Goal: Task Accomplishment & Management: Manage account settings

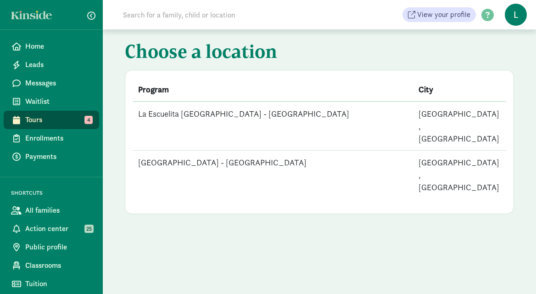
click at [242, 151] on td "[GEOGRAPHIC_DATA] - [GEOGRAPHIC_DATA]" at bounding box center [273, 175] width 281 height 49
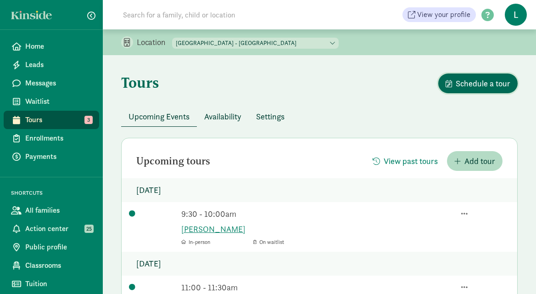
click at [468, 82] on span "Schedule a tour" at bounding box center [483, 83] width 55 height 12
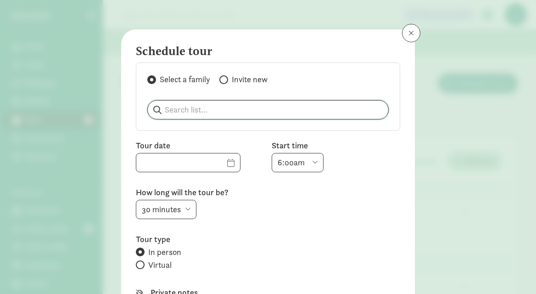
click at [223, 107] on input "search" at bounding box center [268, 110] width 241 height 18
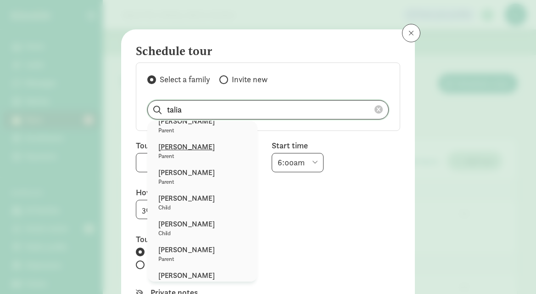
scroll to position [107, 0]
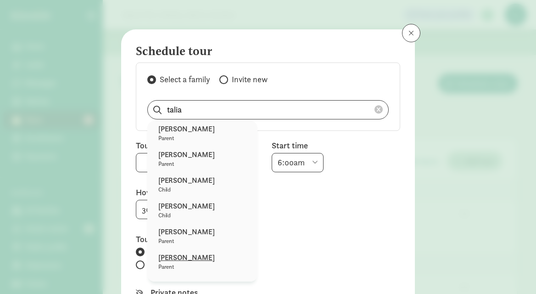
click at [185, 254] on p "[PERSON_NAME]" at bounding box center [202, 257] width 88 height 11
type input "[PERSON_NAME]"
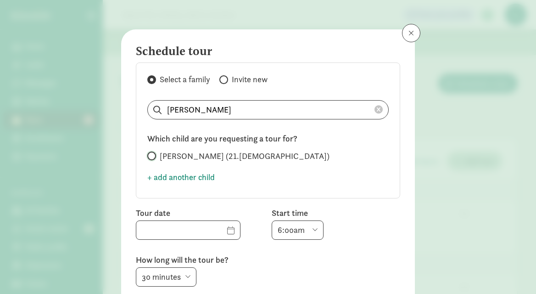
click at [149, 156] on input "Leo Sanders (21.1 months old)" at bounding box center [150, 156] width 6 height 6
radio input "true"
click at [218, 230] on input "text" at bounding box center [188, 230] width 104 height 18
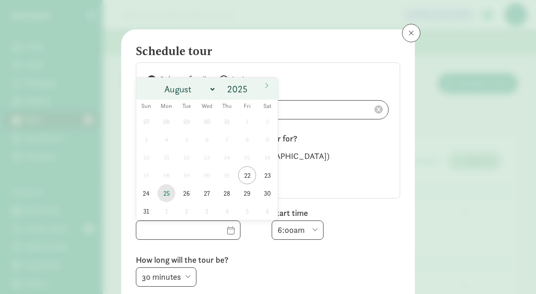
click at [166, 194] on span "25" at bounding box center [166, 193] width 18 height 18
type input "08/25/2025"
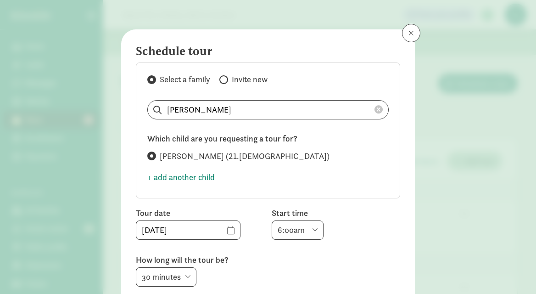
click at [316, 227] on select "6:00am 6:30am 7:00am 7:30am 8:00am 8:30am 9:00am 9:30am 10:00am 10:30am 11:00am…" at bounding box center [298, 229] width 52 height 19
select select "3:30pm"
click at [272, 220] on select "6:00am 6:30am 7:00am 7:30am 8:00am 8:30am 9:00am 9:30am 10:00am 10:30am 11:00am…" at bounding box center [298, 229] width 52 height 19
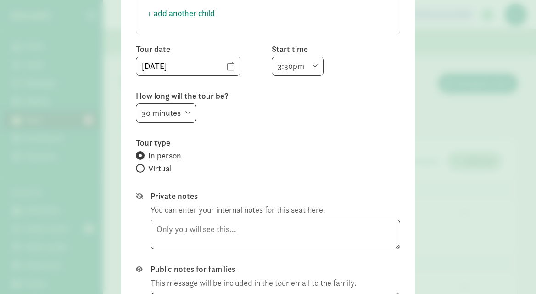
scroll to position [271, 0]
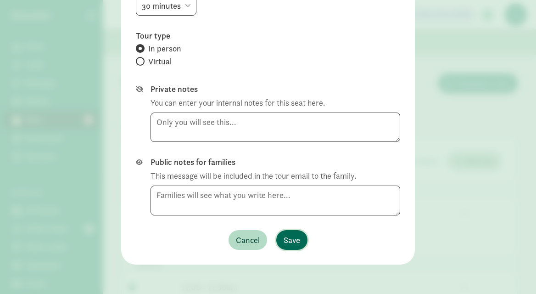
click at [296, 242] on span "Save" at bounding box center [292, 240] width 17 height 12
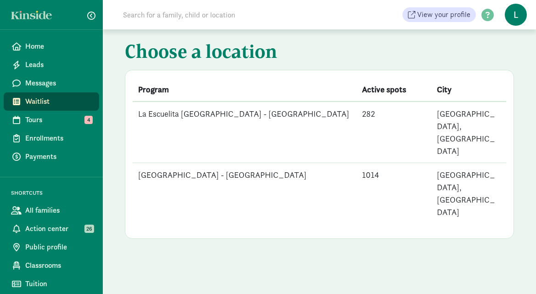
click at [214, 163] on td "[GEOGRAPHIC_DATA] - [GEOGRAPHIC_DATA]" at bounding box center [245, 193] width 224 height 61
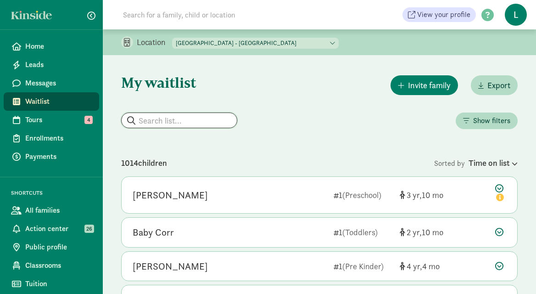
click at [174, 123] on input "search" at bounding box center [179, 120] width 115 height 15
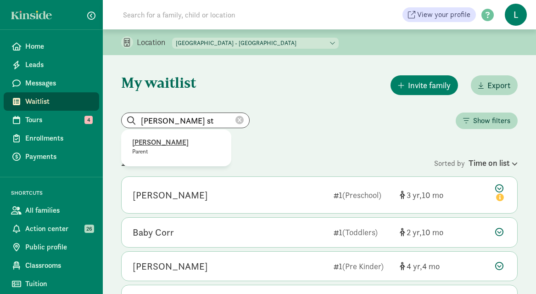
click at [157, 142] on p "Beth Studer" at bounding box center [176, 142] width 88 height 11
type input "Beth Studer"
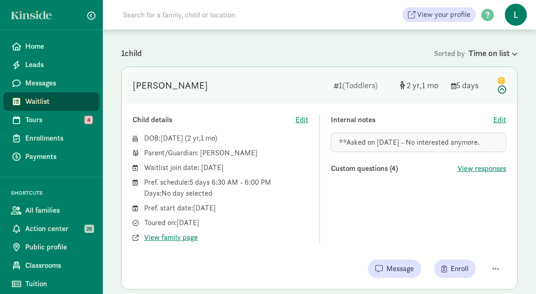
scroll to position [142, 0]
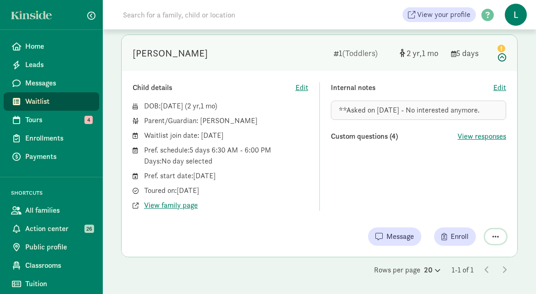
click at [493, 240] on span "button" at bounding box center [496, 236] width 6 height 7
click at [451, 210] on div "Remove from list" at bounding box center [462, 212] width 71 height 11
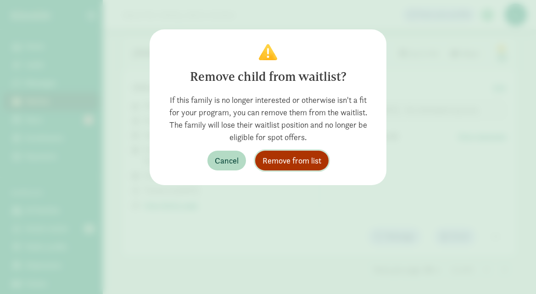
click at [307, 161] on span "Remove from list" at bounding box center [292, 160] width 59 height 12
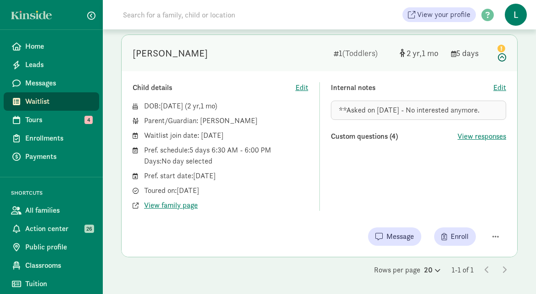
scroll to position [0, 0]
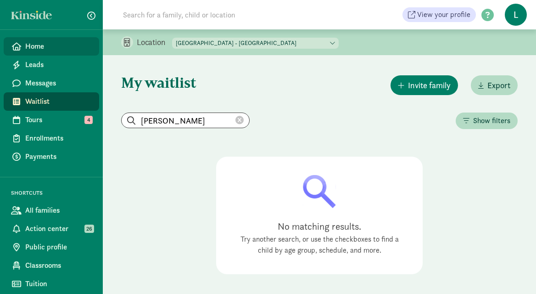
click at [59, 47] on span "Home" at bounding box center [58, 46] width 67 height 11
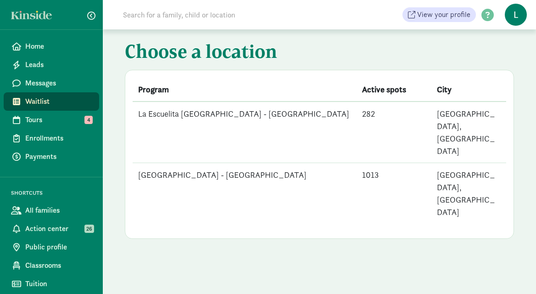
click at [240, 163] on td "La Escuelita Bilingual School - Green Lake" at bounding box center [245, 193] width 224 height 61
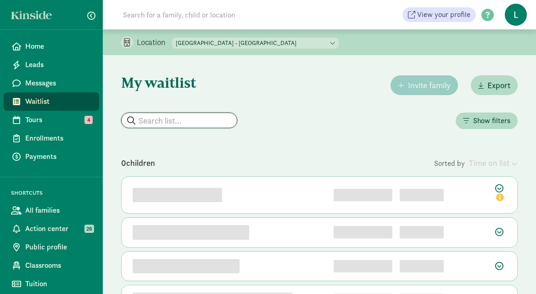
click at [171, 119] on input "search" at bounding box center [179, 120] width 115 height 15
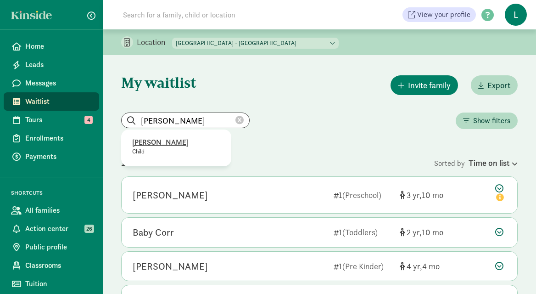
click at [158, 145] on p "Dylan Seto" at bounding box center [176, 142] width 88 height 11
type input "Dylan Seto"
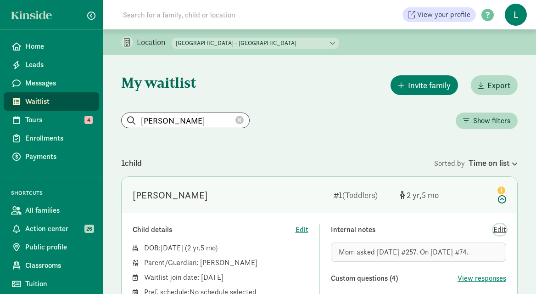
click at [500, 232] on span "Edit" at bounding box center [500, 229] width 13 height 11
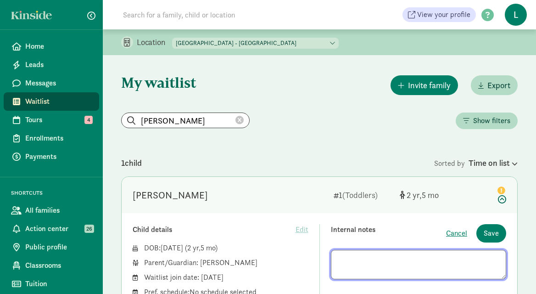
click at [340, 259] on textarea at bounding box center [419, 264] width 176 height 29
drag, startPoint x: 365, startPoint y: 259, endPoint x: 280, endPoint y: 259, distance: 85.4
click at [281, 259] on div "Child details Edit DOB: Mar 22, 2023 ( 2 5 ) Parent/Guardian: Su Jung Waitlist …" at bounding box center [320, 288] width 374 height 129
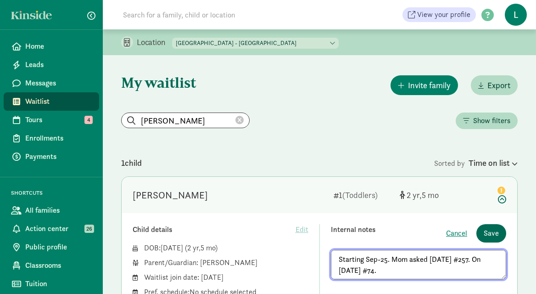
type textarea "Starting Sep-25. Mom asked 4/17/24 #257. On 8/13/25 #74."
click at [492, 234] on span "Save" at bounding box center [491, 233] width 15 height 11
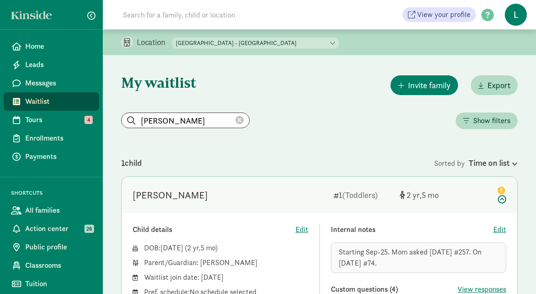
click at [236, 120] on icon at bounding box center [240, 120] width 8 height 8
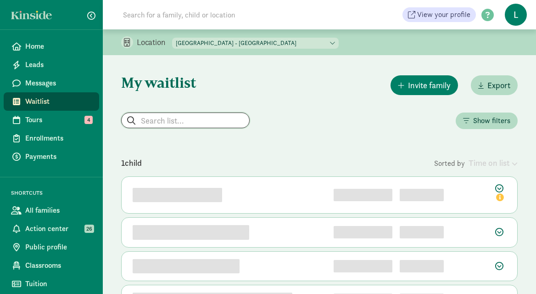
click at [175, 119] on input "search" at bounding box center [186, 120] width 128 height 15
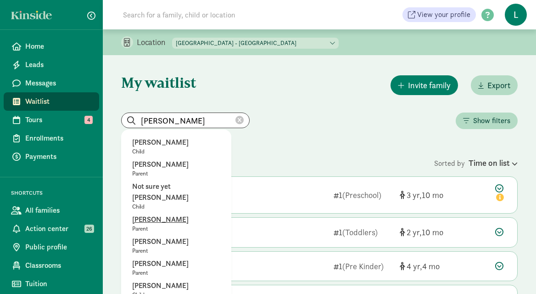
click at [164, 214] on p "Nathan Hills" at bounding box center [176, 219] width 88 height 11
type input "Nathan Hills"
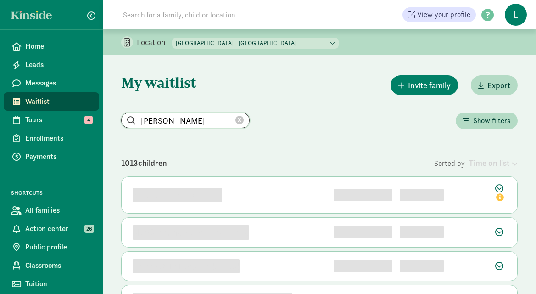
click at [226, 124] on input "Nathan Hills" at bounding box center [186, 120] width 128 height 15
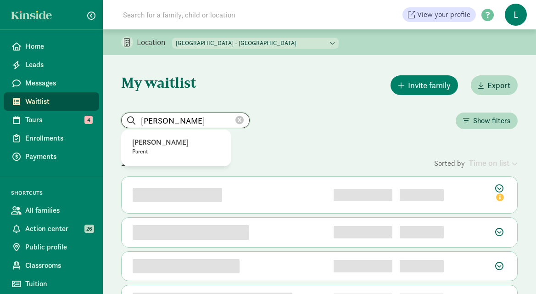
click at [226, 124] on input "Nathan Hills" at bounding box center [186, 120] width 128 height 15
click at [236, 119] on icon at bounding box center [240, 120] width 8 height 8
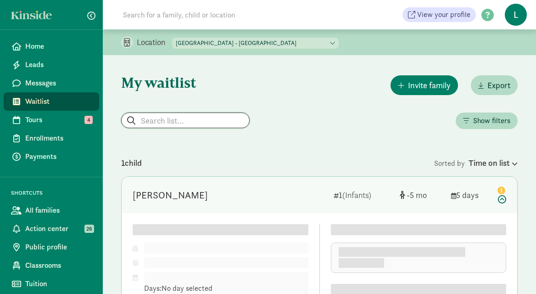
click at [190, 121] on input "search" at bounding box center [186, 120] width 128 height 15
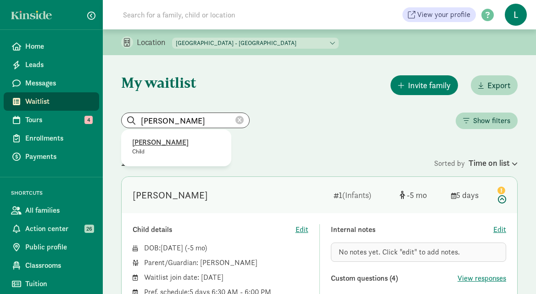
click at [174, 145] on p "Thomas Haylock" at bounding box center [176, 142] width 88 height 11
type input "Thomas Haylock"
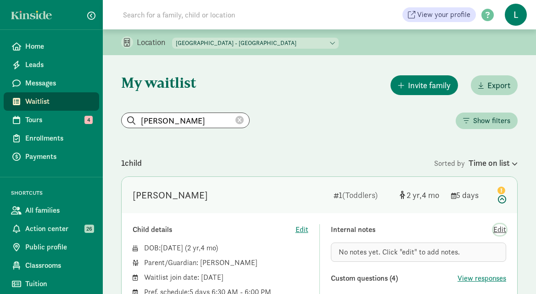
click at [501, 226] on span "Edit" at bounding box center [500, 229] width 13 height 11
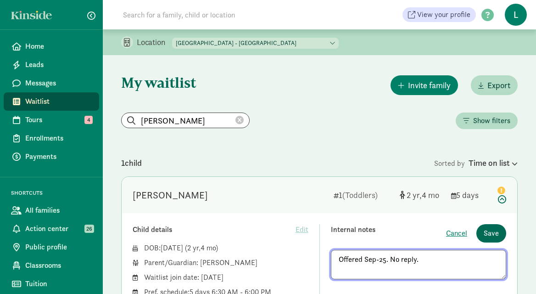
type textarea "Offered Sep-25. No reply."
click at [495, 236] on span "Save" at bounding box center [491, 233] width 15 height 11
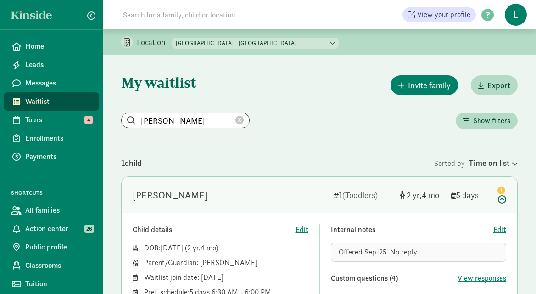
click at [236, 118] on icon at bounding box center [240, 120] width 8 height 8
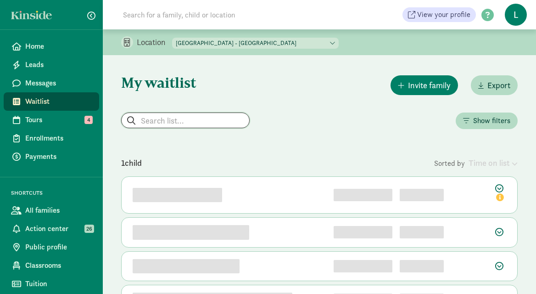
click at [164, 125] on input "search" at bounding box center [186, 120] width 128 height 15
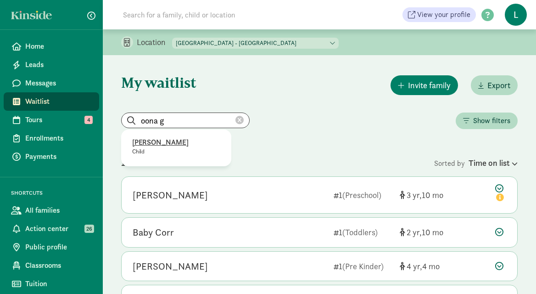
click at [148, 143] on p "[PERSON_NAME]" at bounding box center [176, 142] width 88 height 11
type input "[PERSON_NAME]"
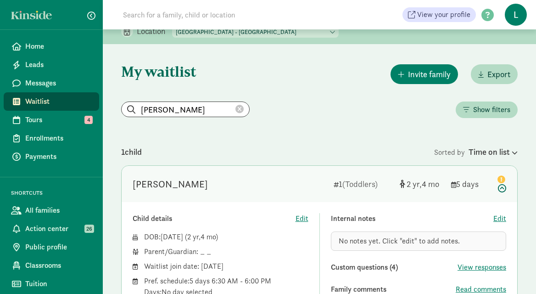
scroll to position [51, 0]
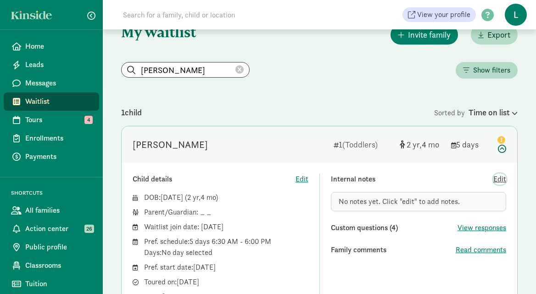
click at [497, 180] on span "Edit" at bounding box center [500, 179] width 13 height 11
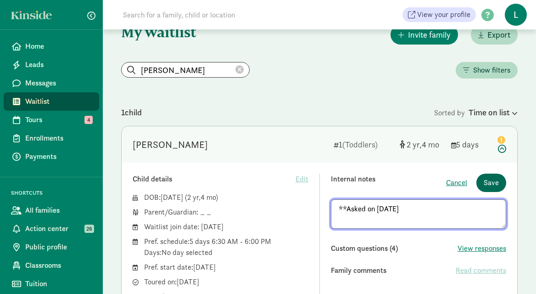
type textarea "**Asked on 8/22/25"
click at [492, 182] on span "Save" at bounding box center [491, 182] width 15 height 11
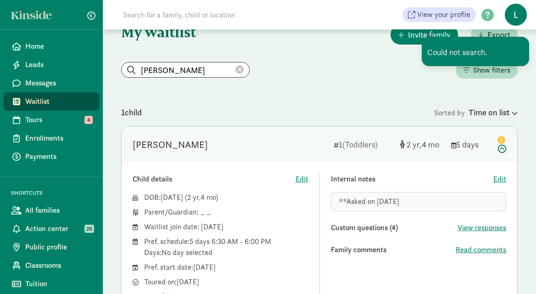
click at [236, 68] on icon at bounding box center [240, 70] width 8 height 8
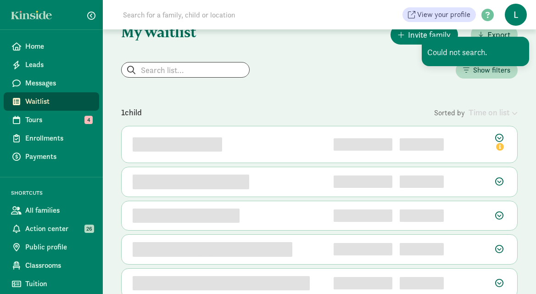
scroll to position [0, 0]
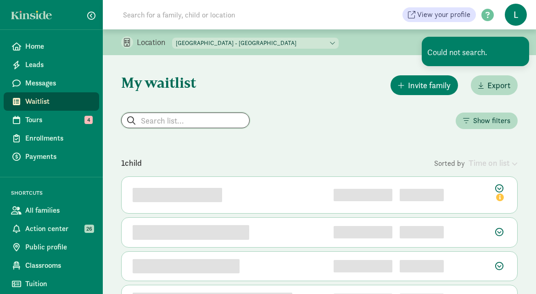
click at [152, 118] on input "search" at bounding box center [186, 120] width 128 height 15
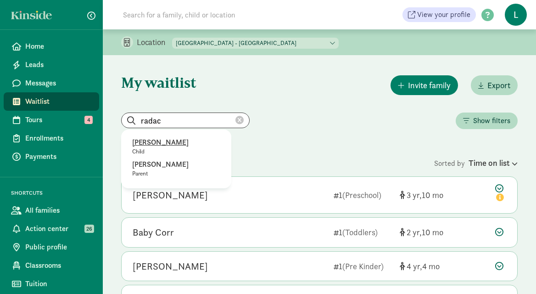
click at [167, 142] on p "Hugo Radacosky" at bounding box center [176, 142] width 88 height 11
type input "Hugo Radacosky"
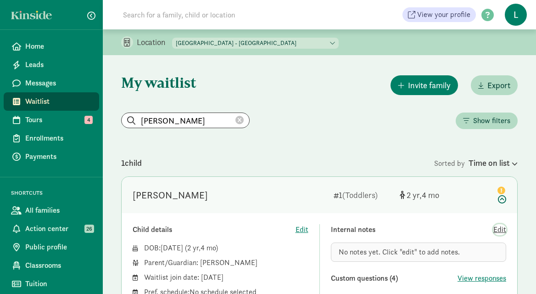
click at [501, 230] on span "Edit" at bounding box center [500, 229] width 13 height 11
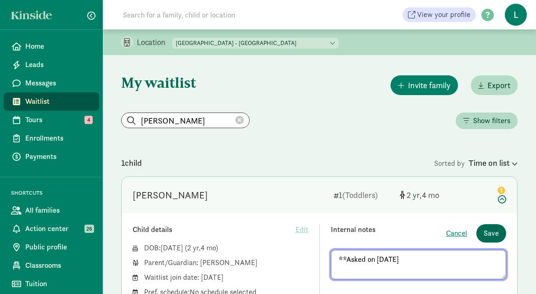
type textarea "**Asked on 8/22/25"
click at [492, 231] on span "Save" at bounding box center [491, 233] width 15 height 11
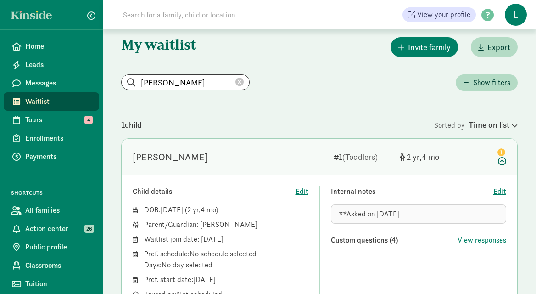
scroll to position [47, 0]
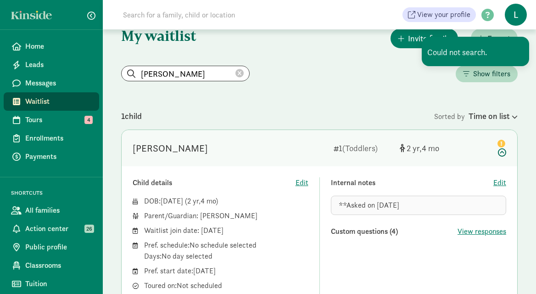
click at [236, 76] on icon at bounding box center [240, 73] width 8 height 8
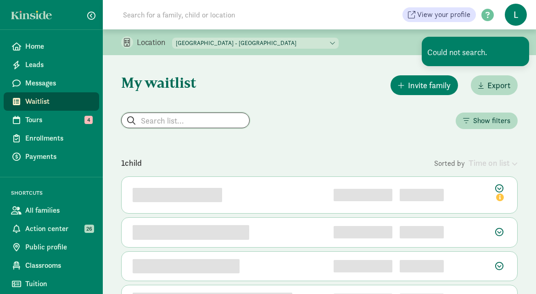
click at [157, 120] on input "search" at bounding box center [186, 120] width 128 height 15
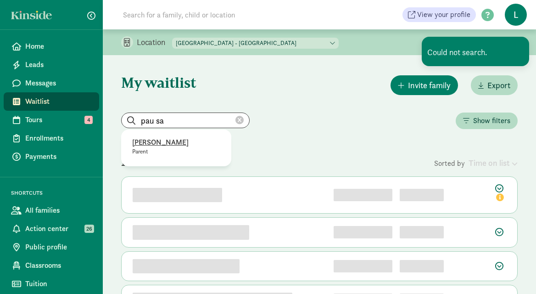
click at [159, 144] on p "Pau Salmeron" at bounding box center [176, 142] width 88 height 11
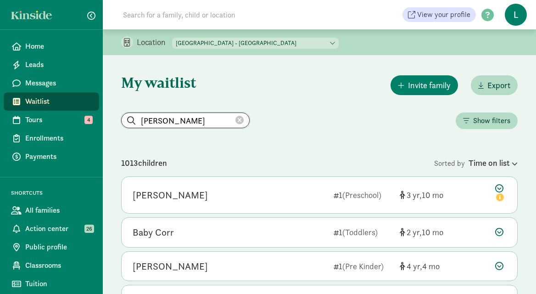
click at [191, 121] on input "Pau Salmeron" at bounding box center [186, 120] width 128 height 15
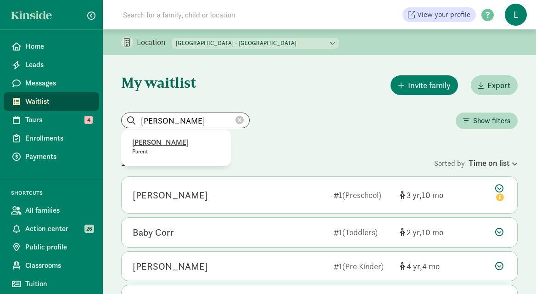
click at [164, 146] on p "Pau Salmeron" at bounding box center [176, 142] width 88 height 11
type input "Pau Salmeron"
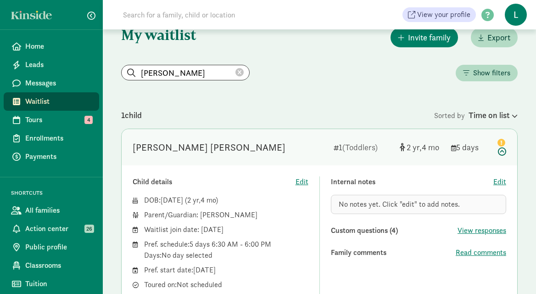
scroll to position [43, 0]
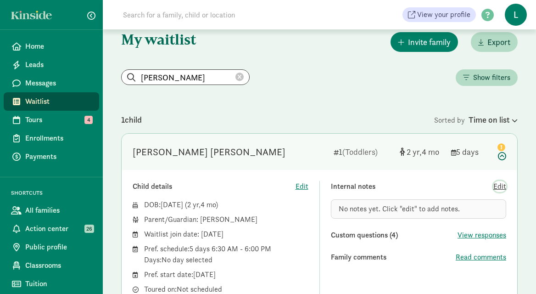
click at [502, 185] on span "Edit" at bounding box center [500, 186] width 13 height 11
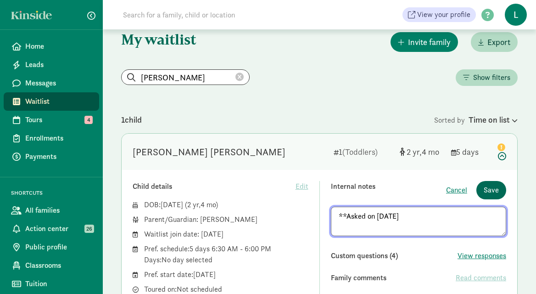
type textarea "**Asked on 8/22/25"
click at [498, 189] on span "Save" at bounding box center [491, 190] width 15 height 11
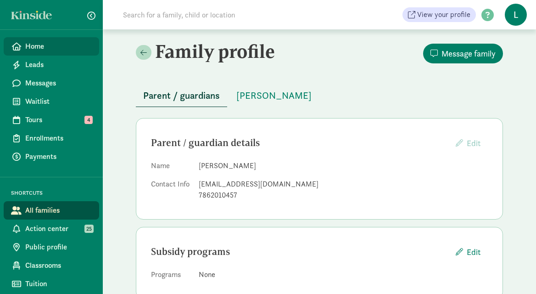
click at [31, 46] on span "Home" at bounding box center [58, 46] width 67 height 11
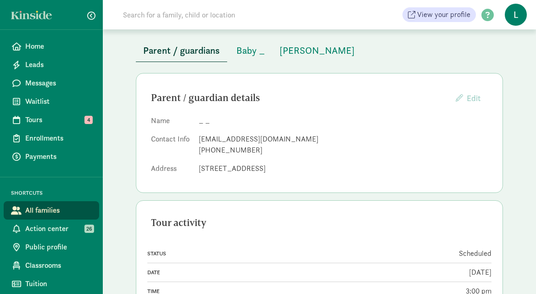
scroll to position [56, 0]
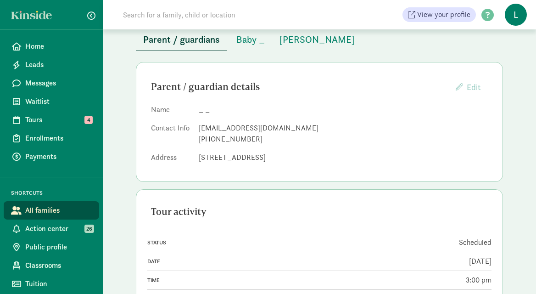
drag, startPoint x: 321, startPoint y: 157, endPoint x: 187, endPoint y: 158, distance: 134.1
click at [187, 158] on dl "Name _ _ Contact Info [EMAIL_ADDRESS][DOMAIN_NAME] [PHONE_NUMBER] Address [STRE…" at bounding box center [319, 135] width 337 height 62
copy dl "[STREET_ADDRESS]"
click at [396, 45] on div "Parent / guardians Baby _ [PERSON_NAME]" at bounding box center [319, 34] width 367 height 34
